Goal: Transaction & Acquisition: Purchase product/service

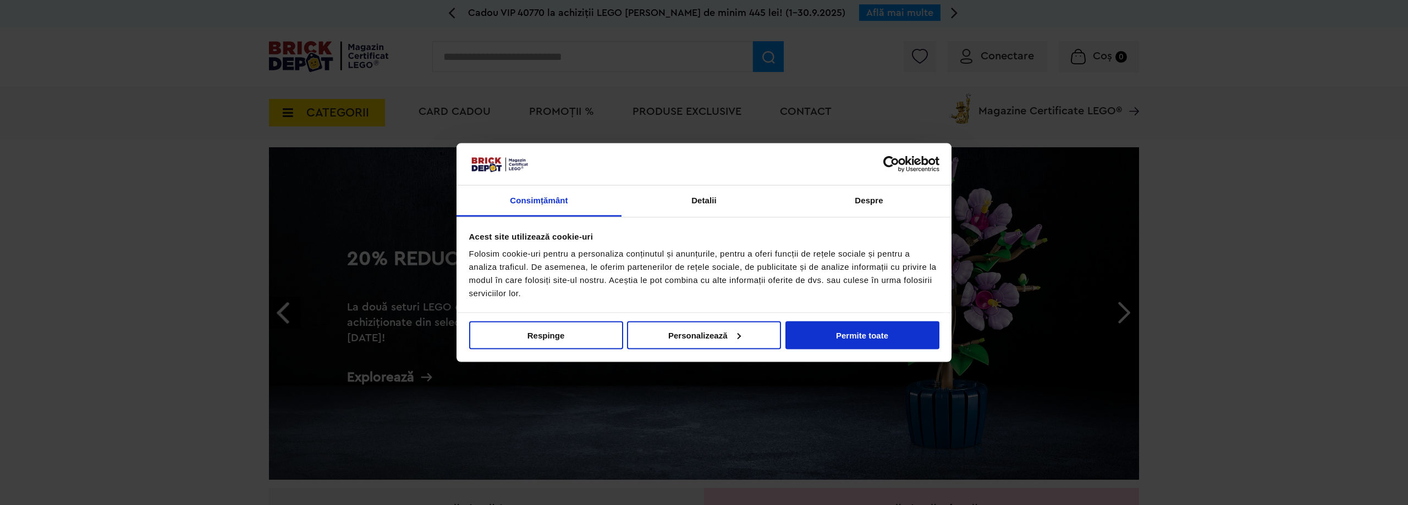
drag, startPoint x: 38, startPoint y: 246, endPoint x: 52, endPoint y: 223, distance: 26.9
click at [38, 246] on div at bounding box center [704, 252] width 1408 height 505
click at [846, 341] on button "Permite toate" at bounding box center [862, 335] width 154 height 28
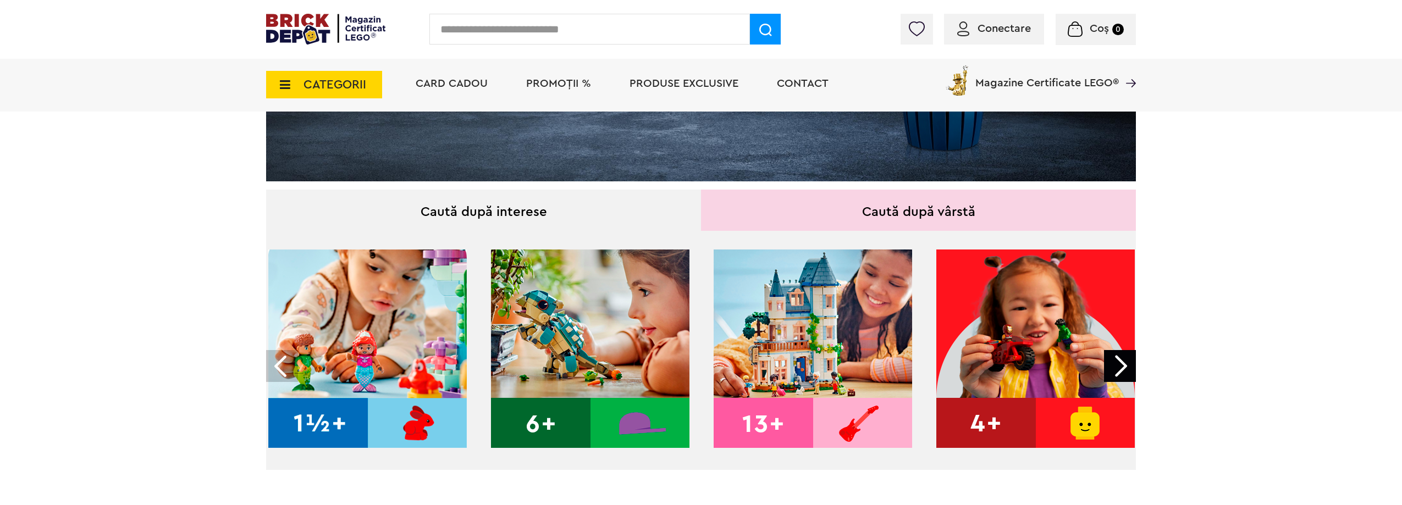
scroll to position [330, 0]
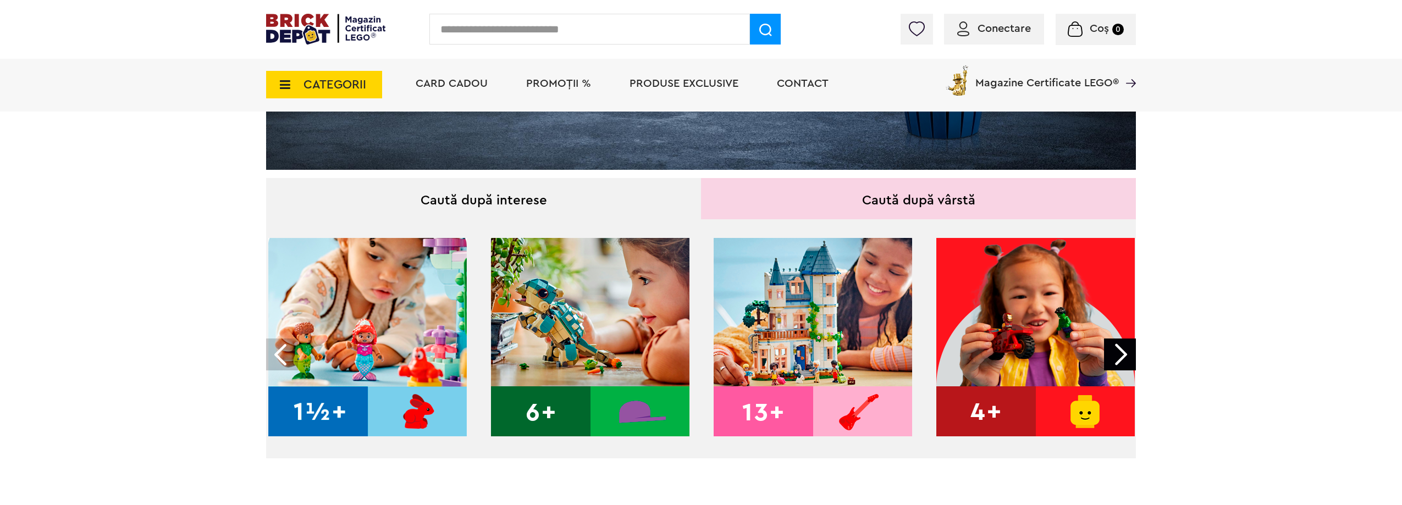
click at [543, 82] on span "PROMOȚII %" at bounding box center [558, 83] width 65 height 11
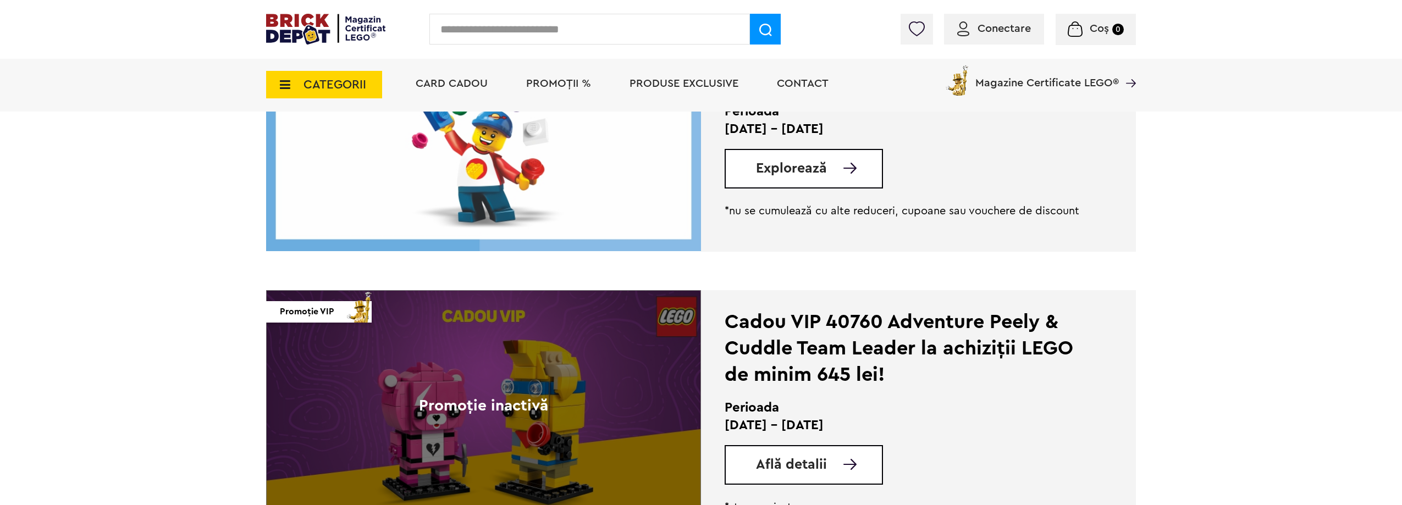
scroll to position [1815, 0]
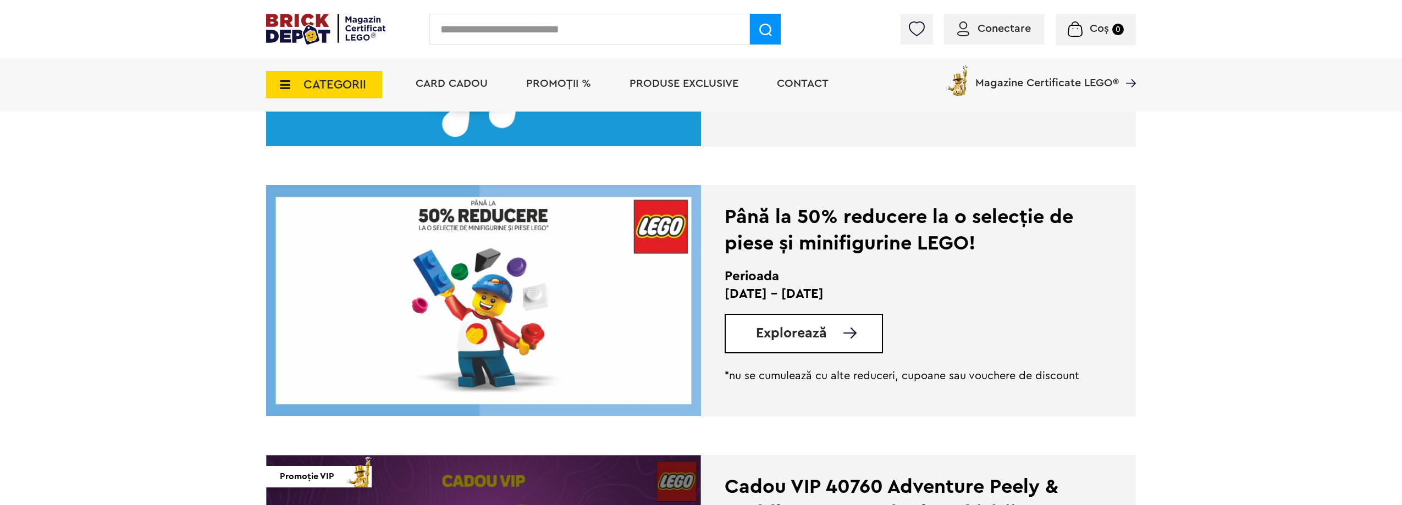
click at [783, 338] on span "Explorează" at bounding box center [791, 334] width 71 height 14
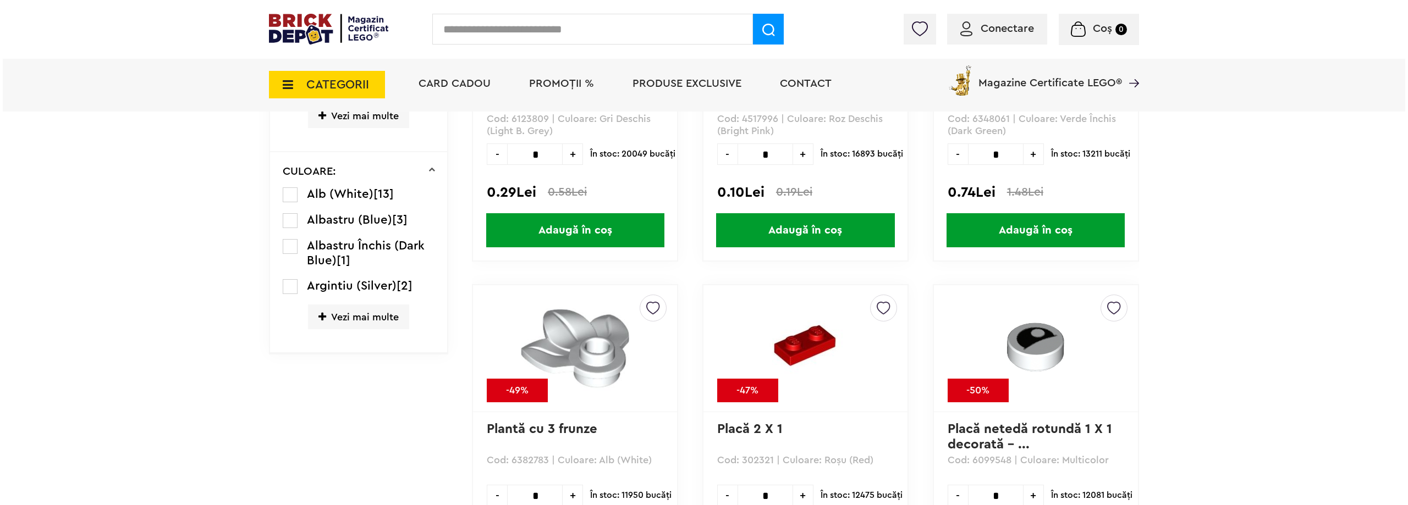
scroll to position [862, 0]
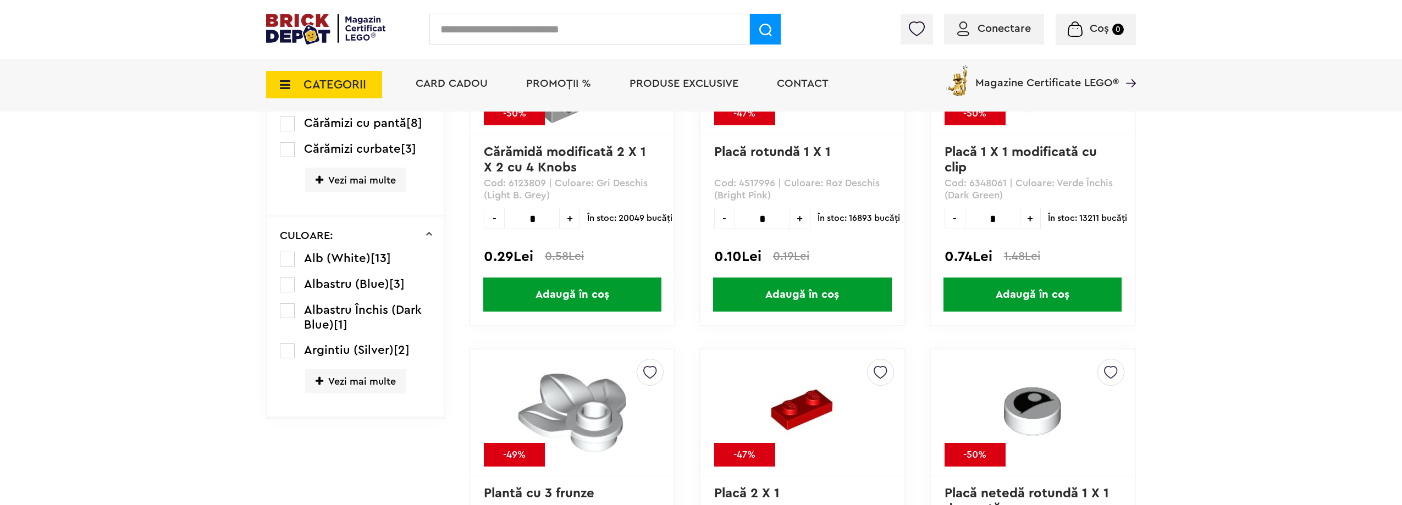
click at [423, 93] on li "Card Cadou" at bounding box center [452, 84] width 94 height 53
click at [321, 85] on span "CATEGORII" at bounding box center [335, 85] width 63 height 12
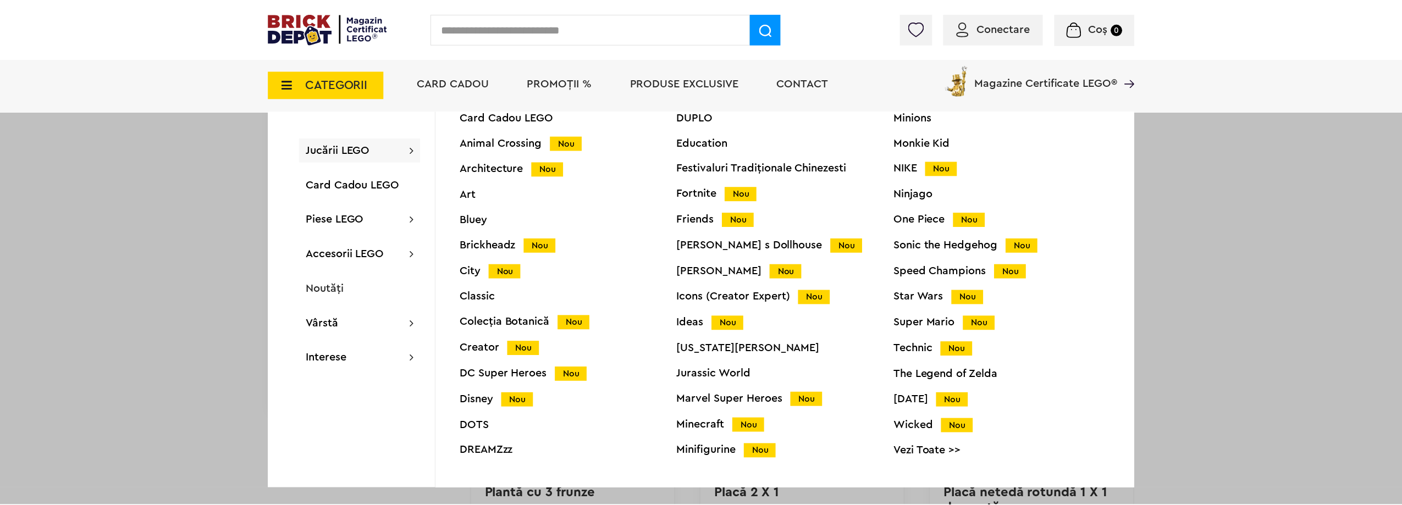
scroll to position [43, 0]
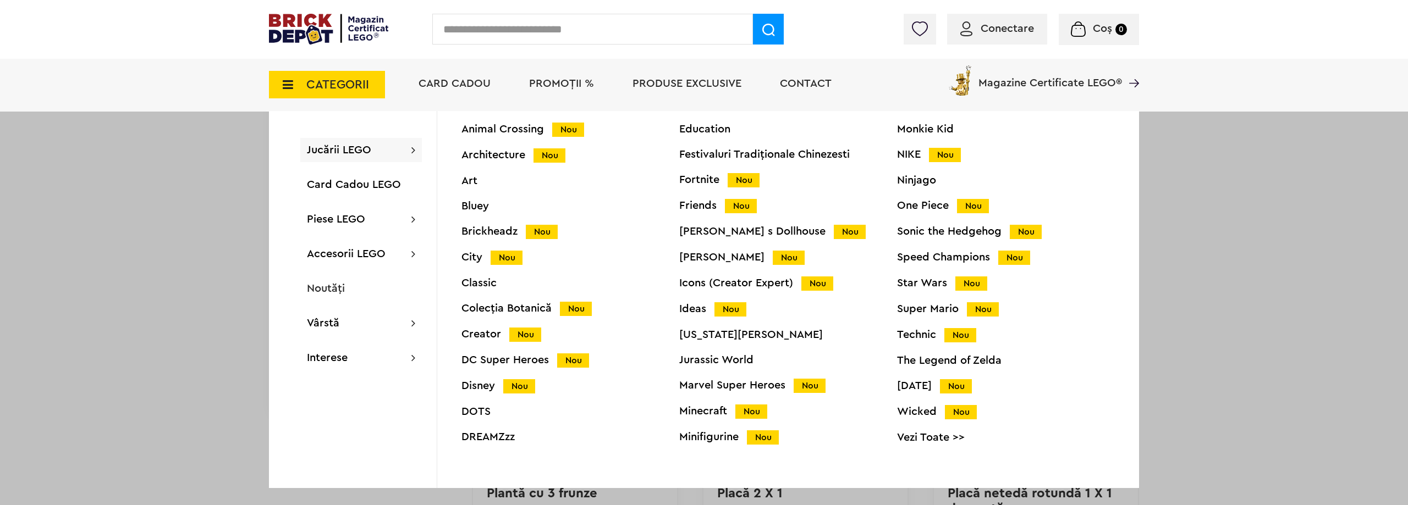
drag, startPoint x: 41, startPoint y: 296, endPoint x: 63, endPoint y: 300, distance: 21.9
click at [38, 296] on div at bounding box center [704, 252] width 1408 height 505
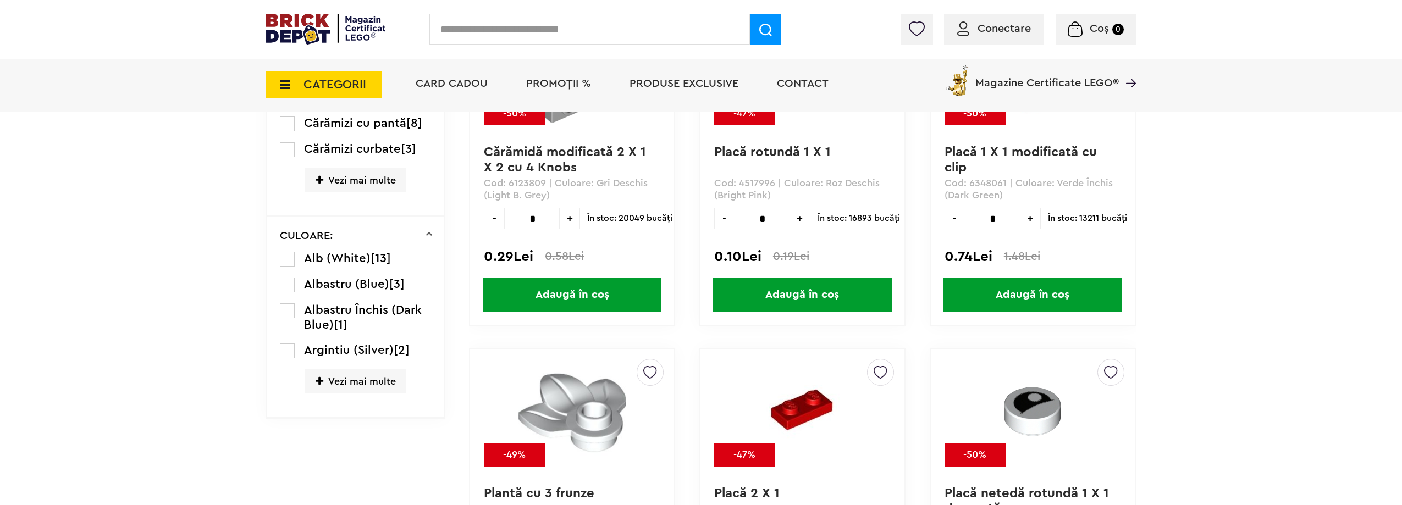
click at [338, 82] on span "CATEGORII" at bounding box center [335, 85] width 63 height 12
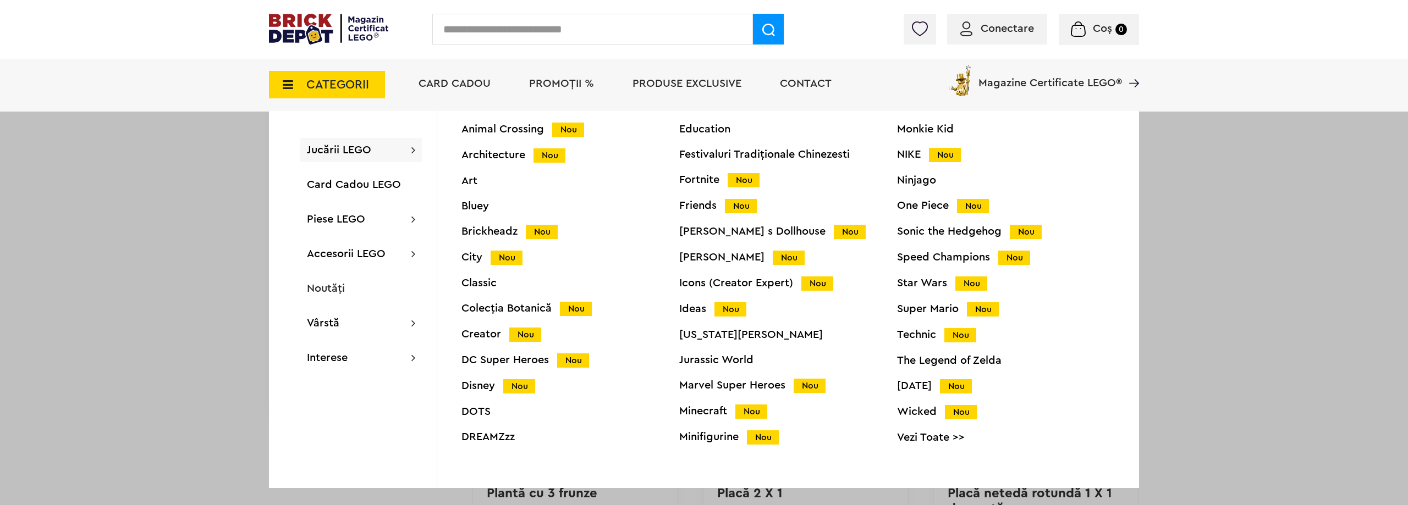
click at [913, 286] on div "Star Wars Nou" at bounding box center [1006, 284] width 218 height 12
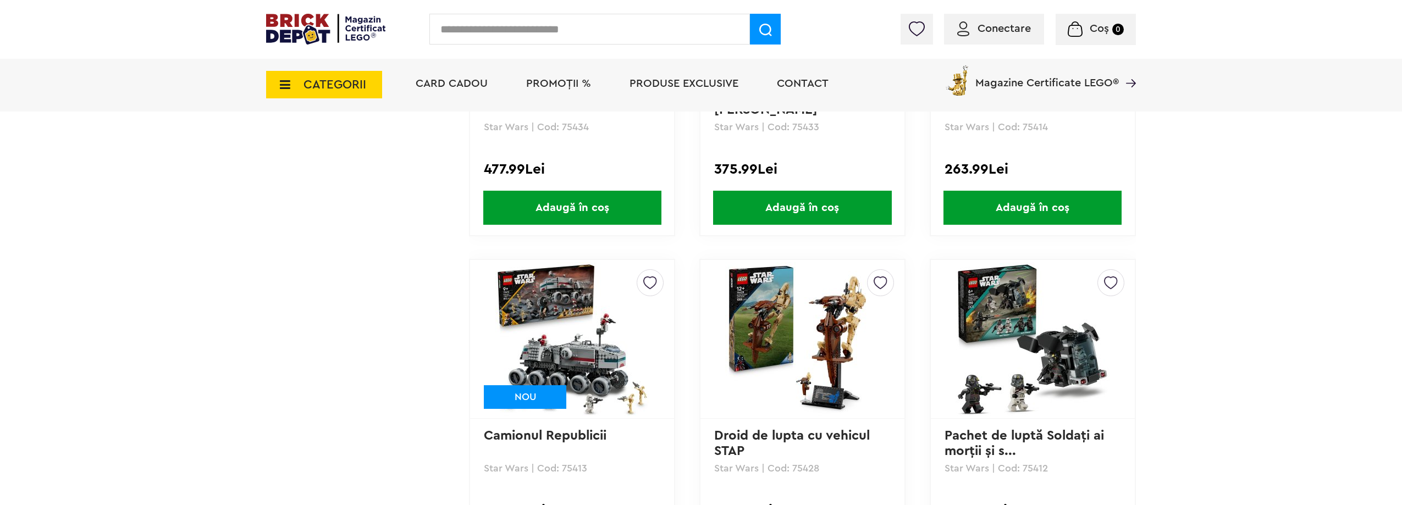
scroll to position [1155, 0]
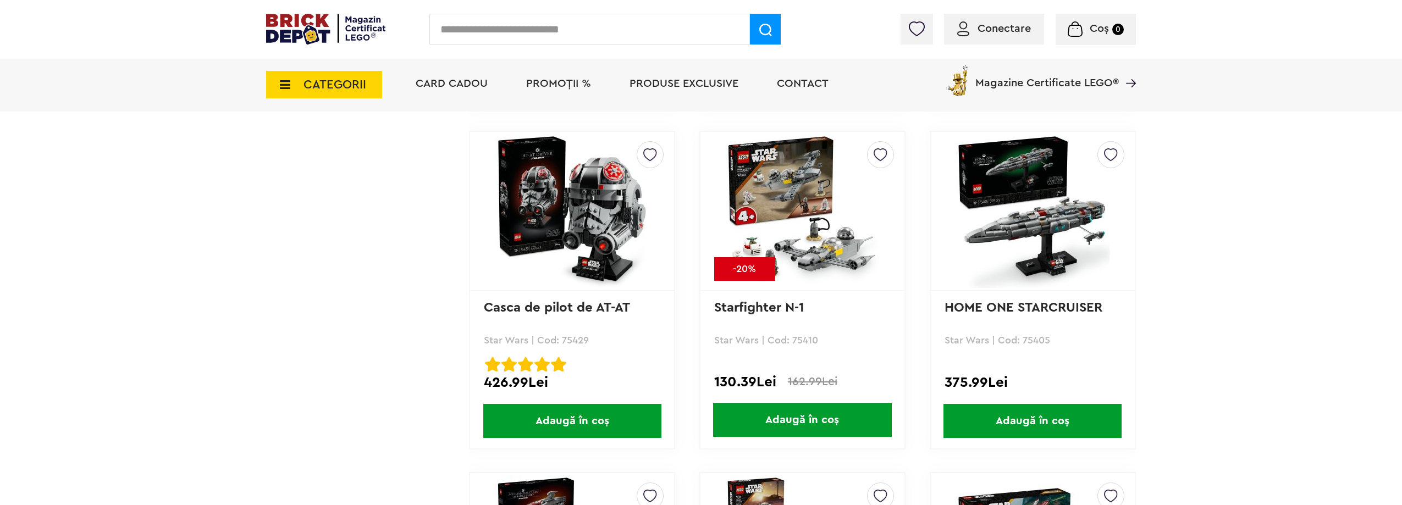
scroll to position [2969, 0]
